Goal: Task Accomplishment & Management: Use online tool/utility

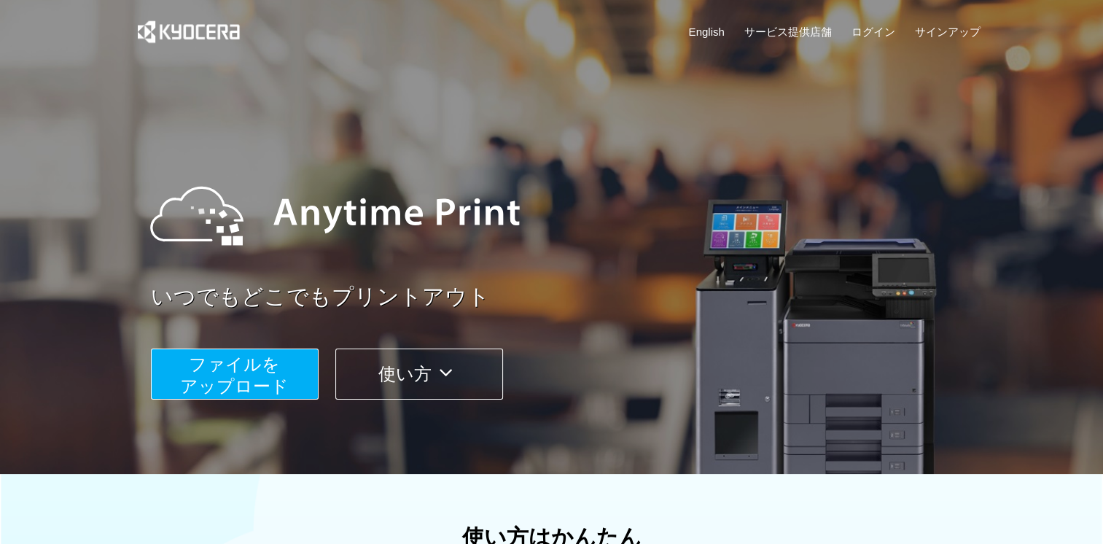
click at [254, 376] on span "ファイルを ​​アップロード" at bounding box center [234, 375] width 109 height 42
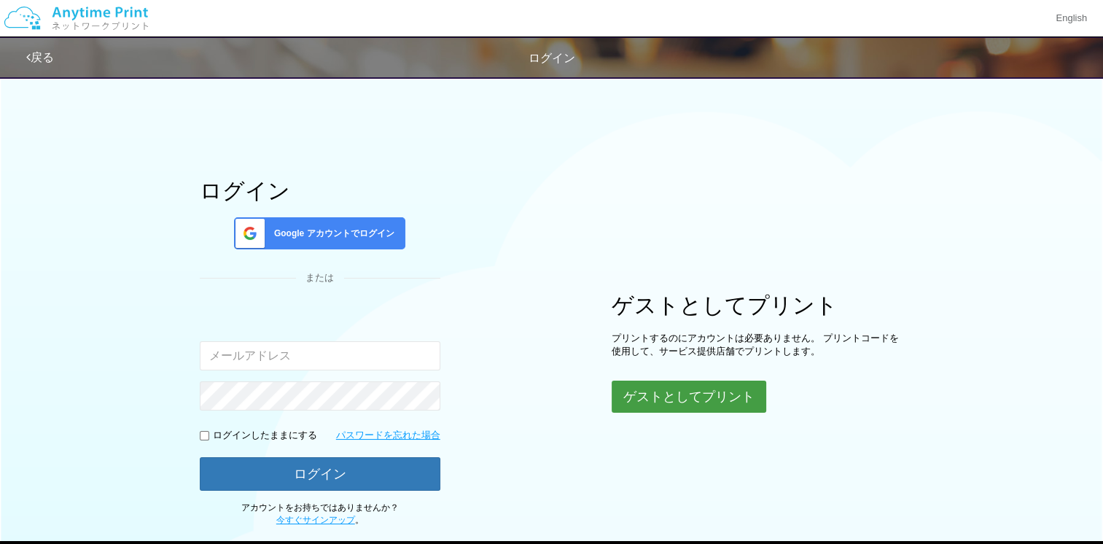
click at [700, 383] on button "ゲストとしてプリント" at bounding box center [688, 396] width 155 height 32
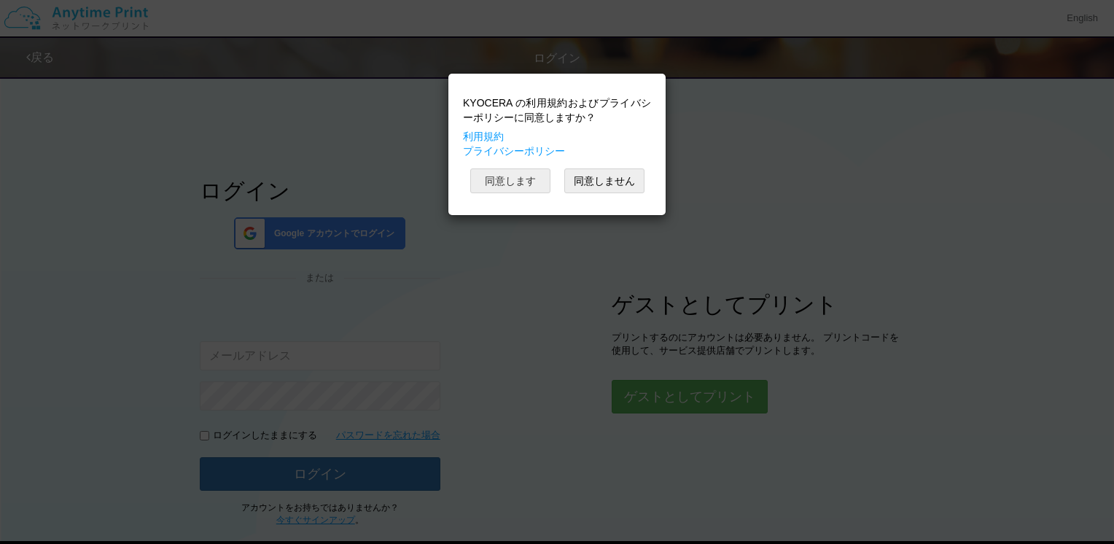
click at [510, 184] on button "同意します" at bounding box center [510, 180] width 80 height 25
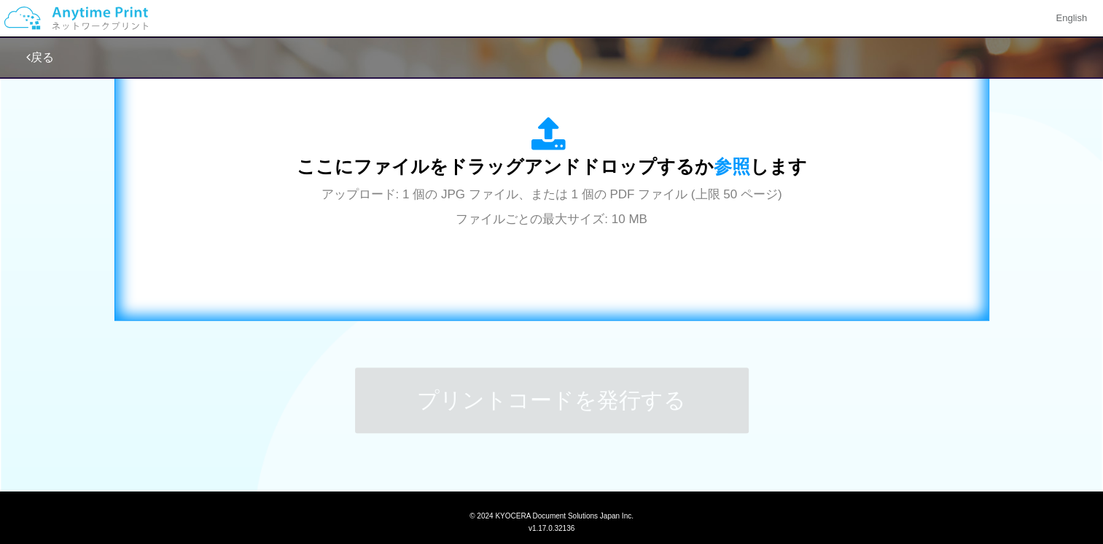
scroll to position [491, 0]
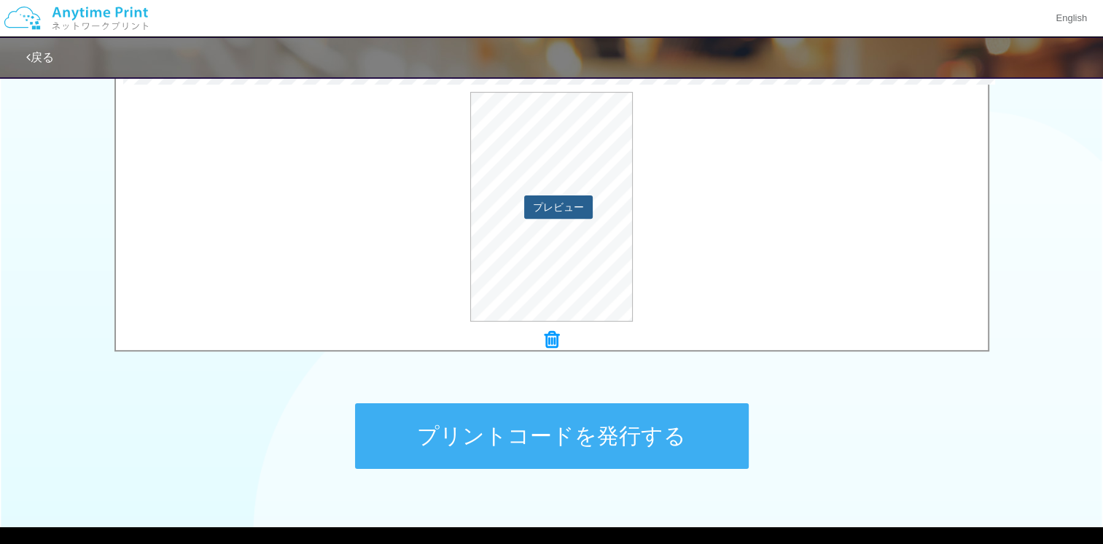
click at [545, 200] on button "プレビュー" at bounding box center [558, 206] width 69 height 23
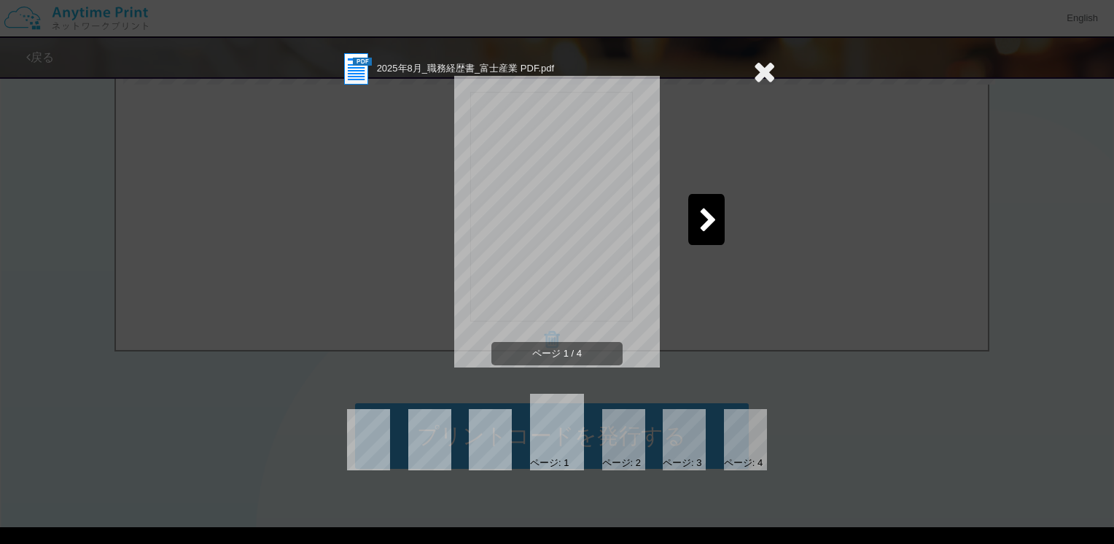
click at [758, 77] on icon at bounding box center [764, 71] width 23 height 29
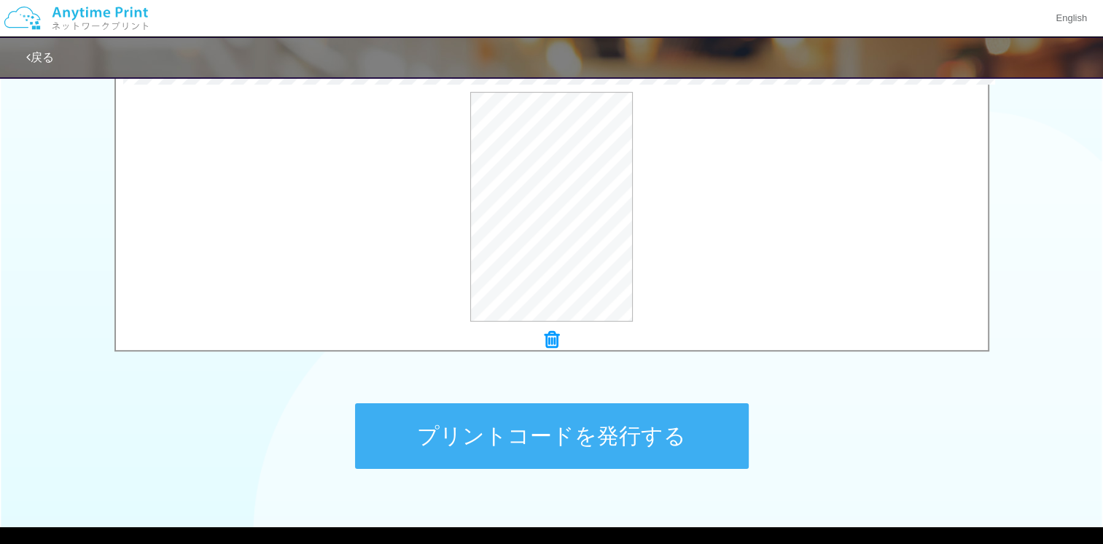
click at [538, 439] on button "プリントコードを発行する" at bounding box center [552, 436] width 394 height 66
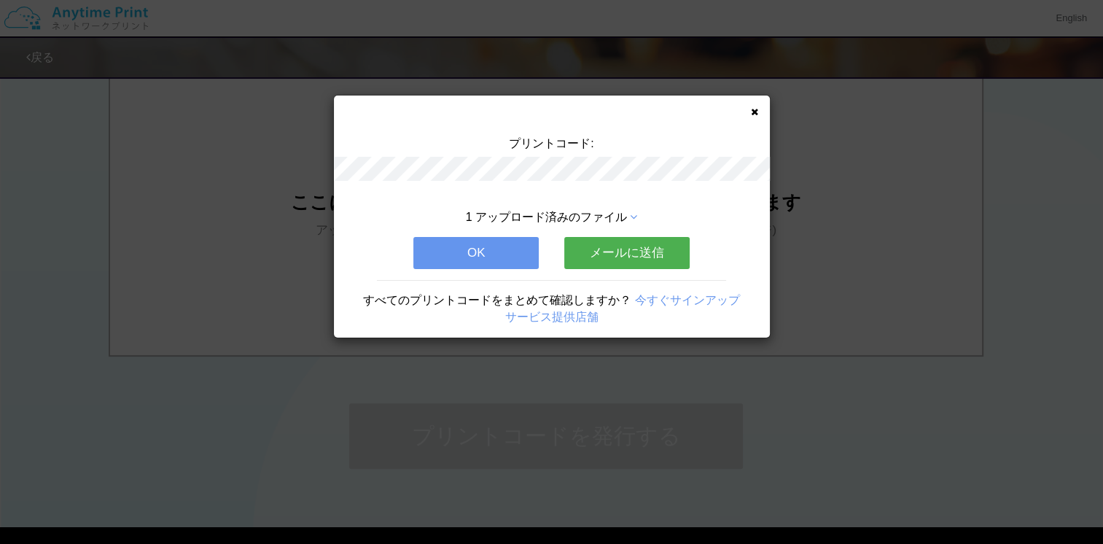
scroll to position [0, 0]
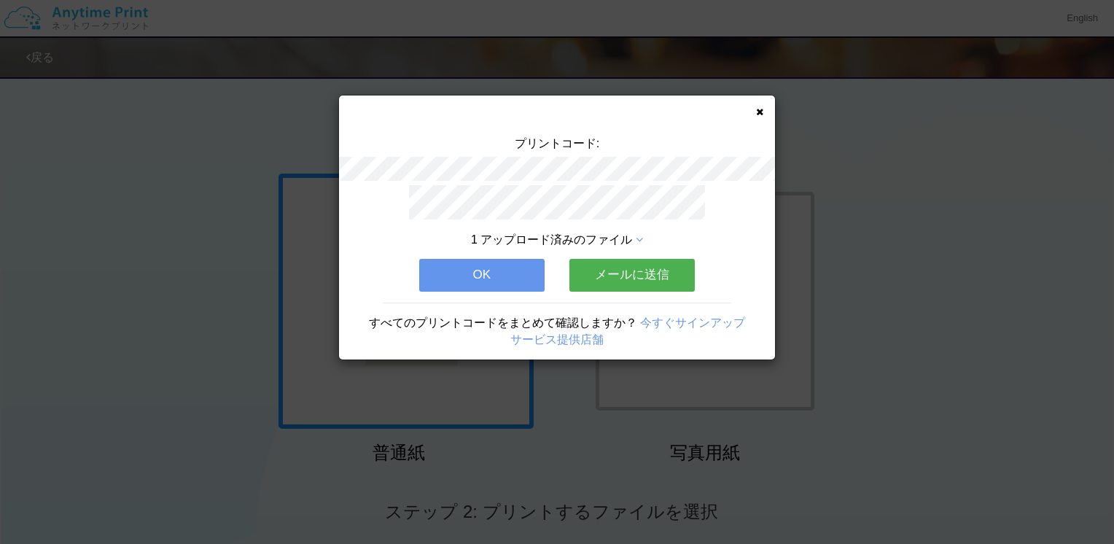
click at [627, 276] on button "メールに送信" at bounding box center [631, 275] width 125 height 32
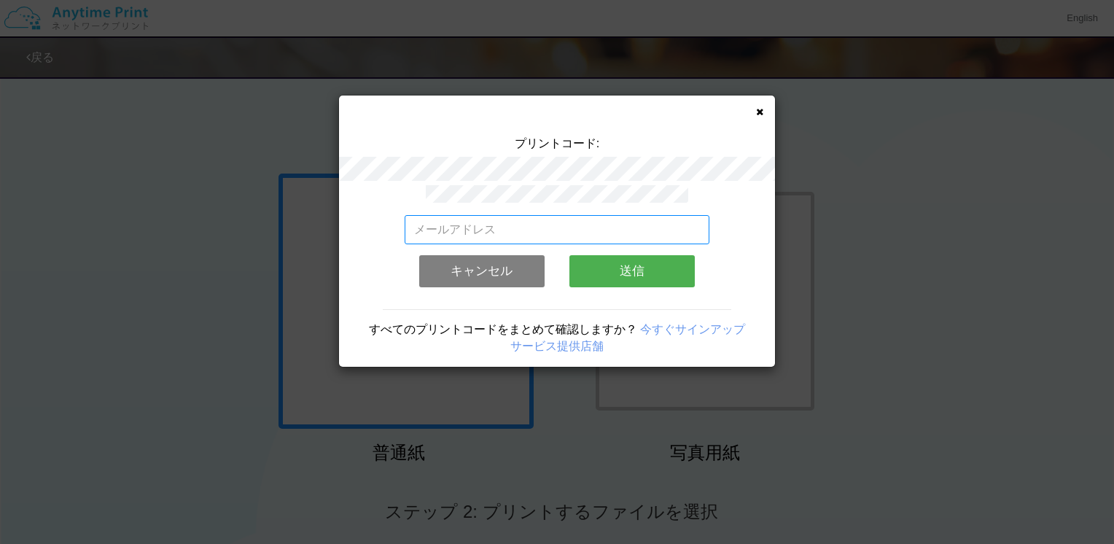
click at [625, 225] on input "email" at bounding box center [556, 229] width 305 height 29
type input "[EMAIL_ADDRESS][DOMAIN_NAME]"
click at [606, 255] on button "送信" at bounding box center [631, 271] width 125 height 32
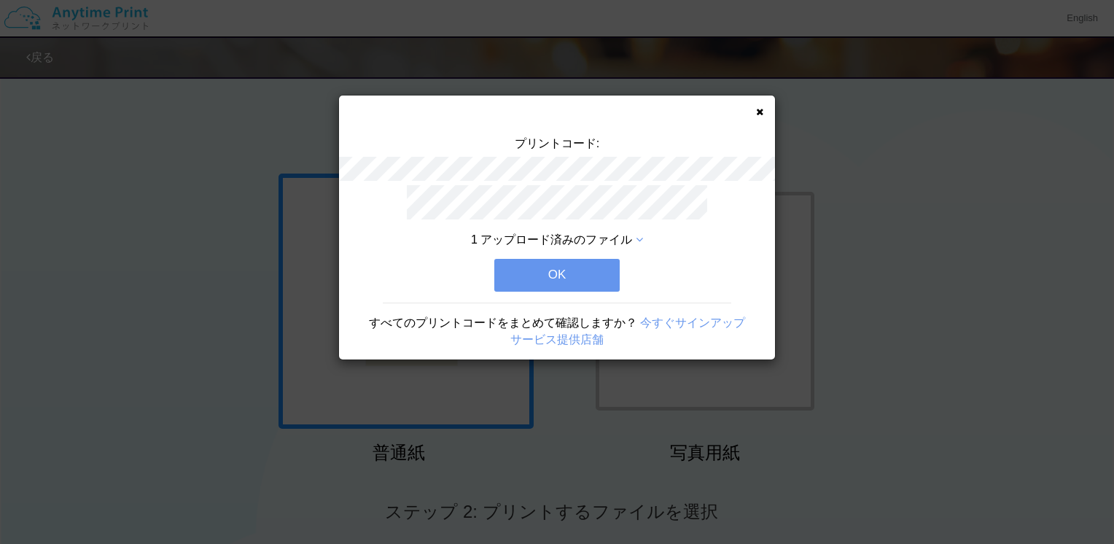
click at [593, 270] on button "OK" at bounding box center [556, 275] width 125 height 32
